Goal: Task Accomplishment & Management: Manage account settings

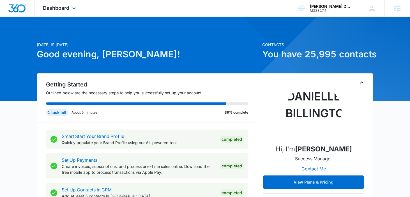
click at [72, 4] on div "Dashboard Apps Reputation Websites Forms CRM Email Social Shop Payments POS Con…" at bounding box center [59, 8] width 51 height 17
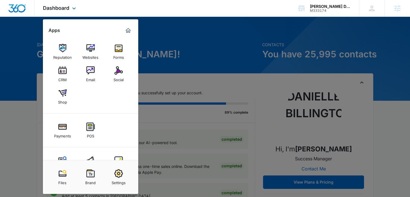
scroll to position [21, 0]
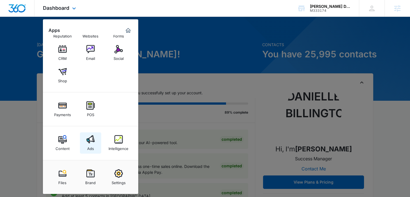
click at [89, 142] on img at bounding box center [90, 139] width 8 height 8
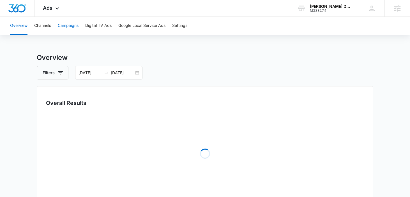
click at [77, 29] on button "Campaigns" at bounding box center [68, 26] width 21 height 18
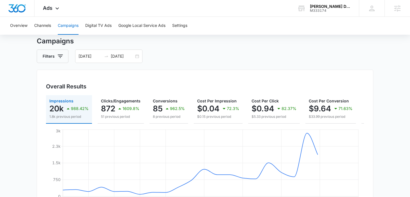
scroll to position [17, 0]
click at [138, 56] on div "09/01/2025 09/24/2025" at bounding box center [108, 55] width 67 height 13
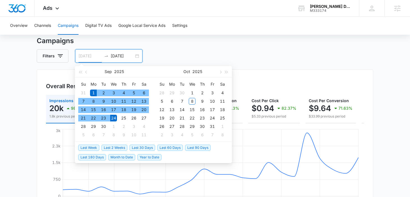
click at [93, 93] on div "1" at bounding box center [93, 93] width 7 height 7
type input "10/08/2025"
click at [191, 102] on div "8" at bounding box center [192, 101] width 7 height 7
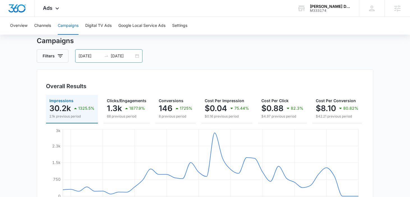
click at [135, 56] on div "09/01/2025 10/08/2025" at bounding box center [108, 55] width 67 height 13
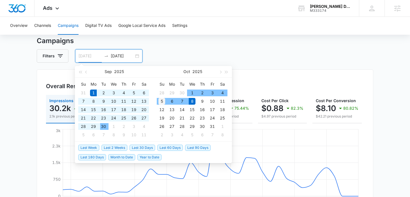
type input "10/05/2025"
click at [160, 102] on div "5" at bounding box center [161, 101] width 7 height 7
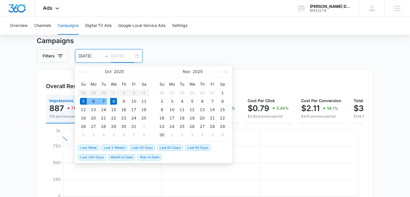
type input "10/08/2025"
click at [112, 101] on div "8" at bounding box center [113, 101] width 7 height 7
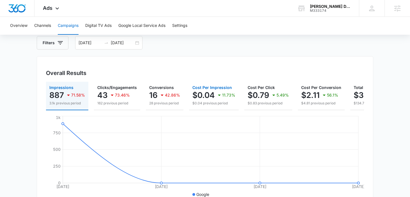
scroll to position [29, 0]
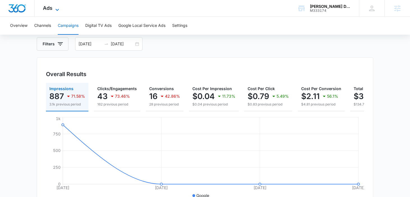
click at [58, 10] on icon at bounding box center [57, 9] width 7 height 7
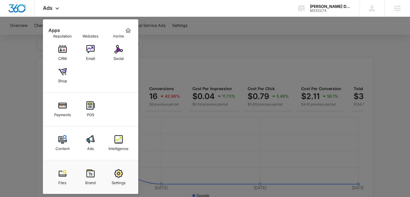
click at [121, 145] on div "Intelligence" at bounding box center [119, 147] width 20 height 7
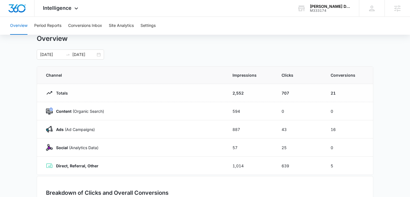
scroll to position [13, 0]
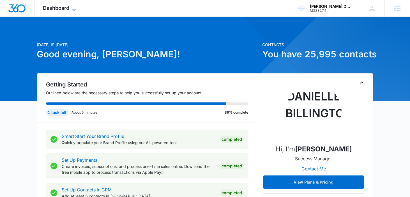
click at [66, 6] on span "Dashboard" at bounding box center [56, 8] width 26 height 6
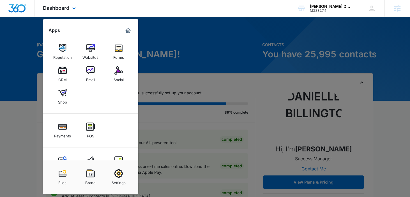
scroll to position [21, 0]
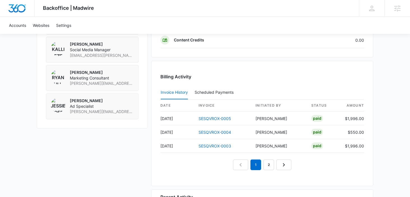
scroll to position [516, 0]
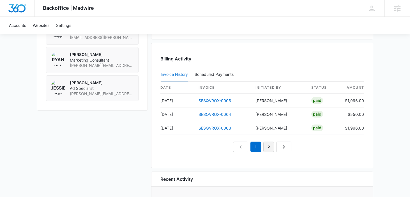
click at [273, 146] on link "2" at bounding box center [268, 147] width 11 height 11
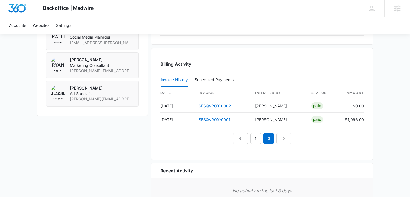
scroll to position [509, 0]
